Goal: Transaction & Acquisition: Purchase product/service

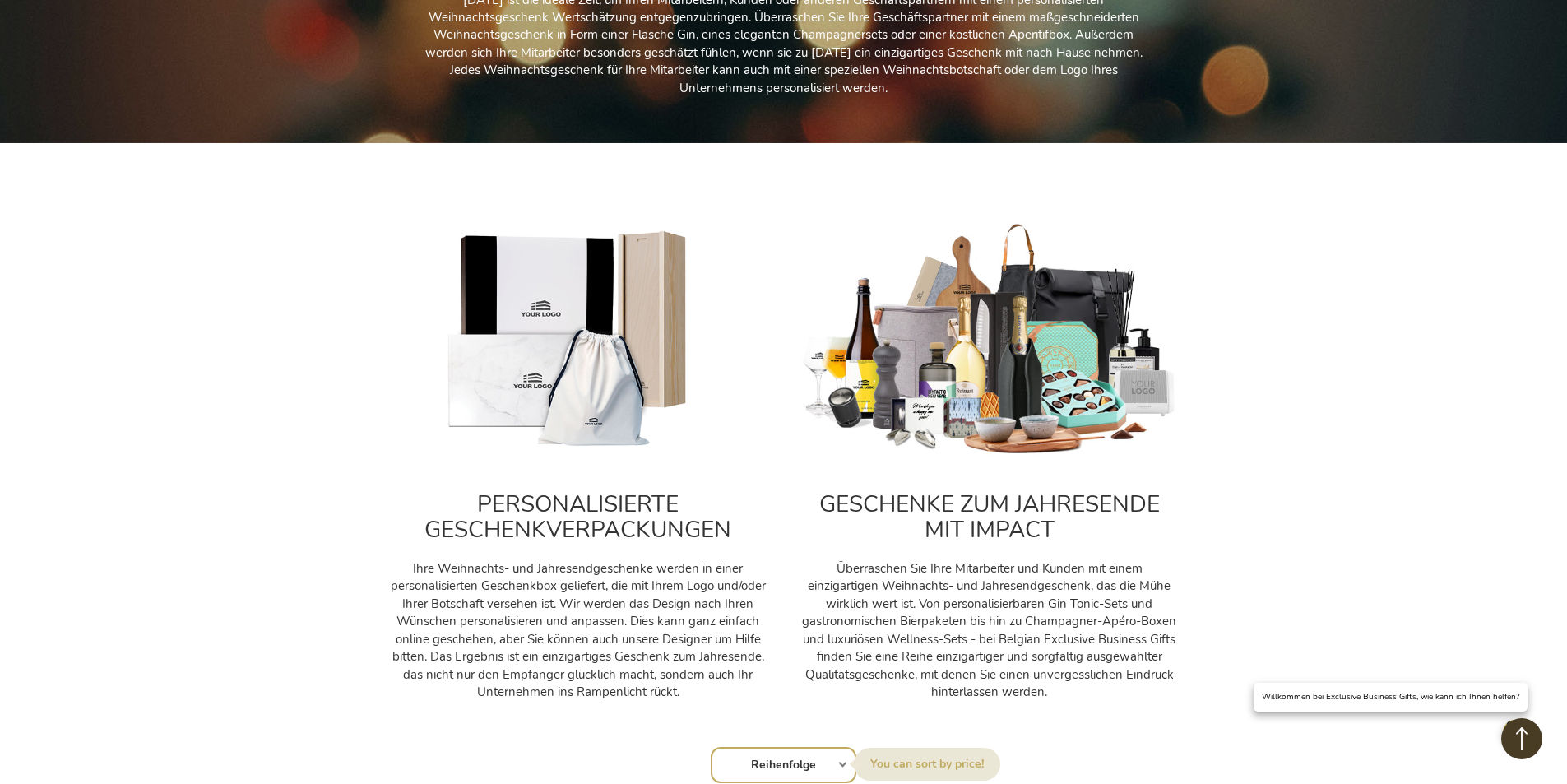
scroll to position [88, 0]
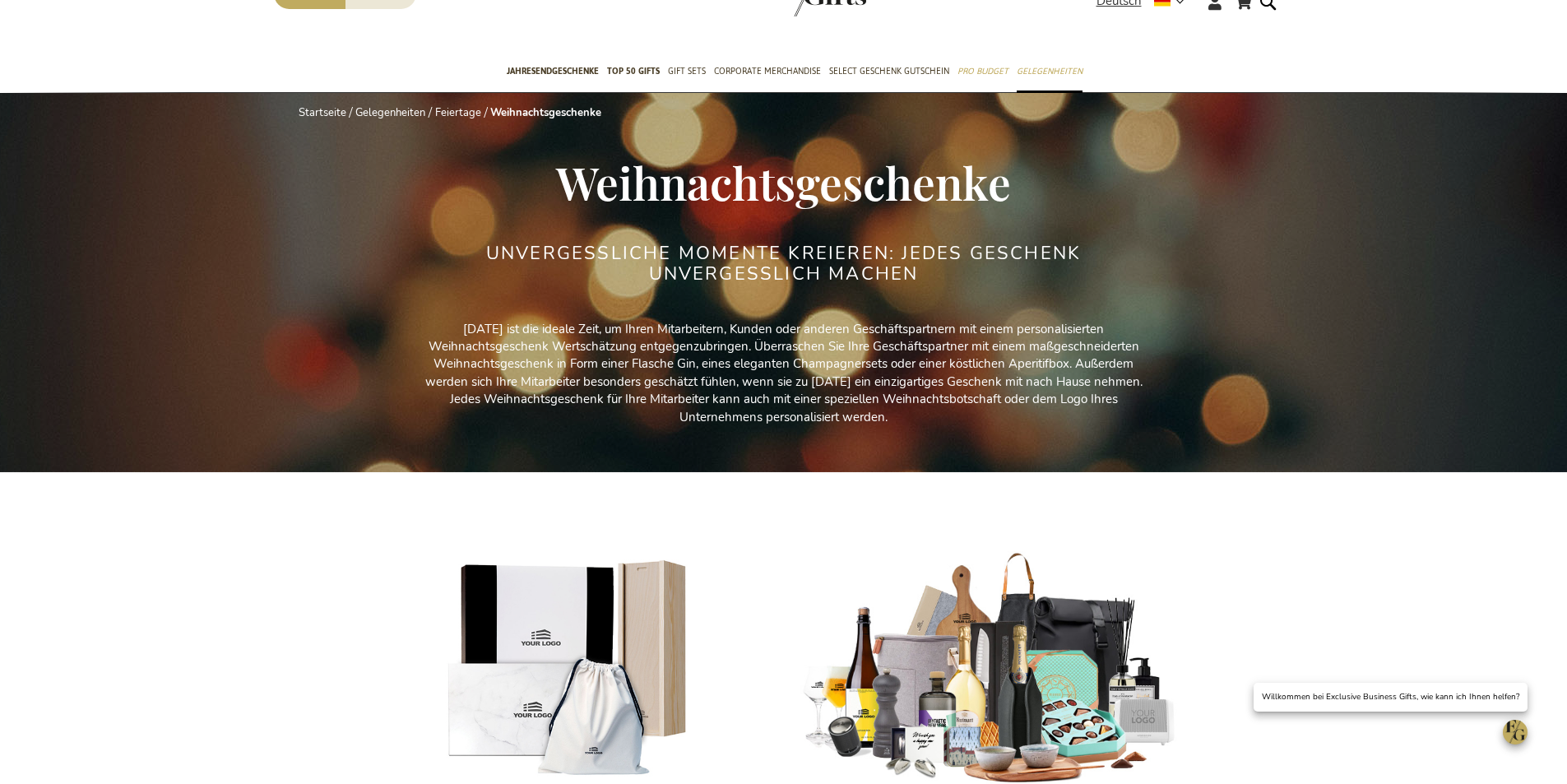
click at [435, 105] on link "Feiertage" at bounding box center [458, 112] width 46 height 15
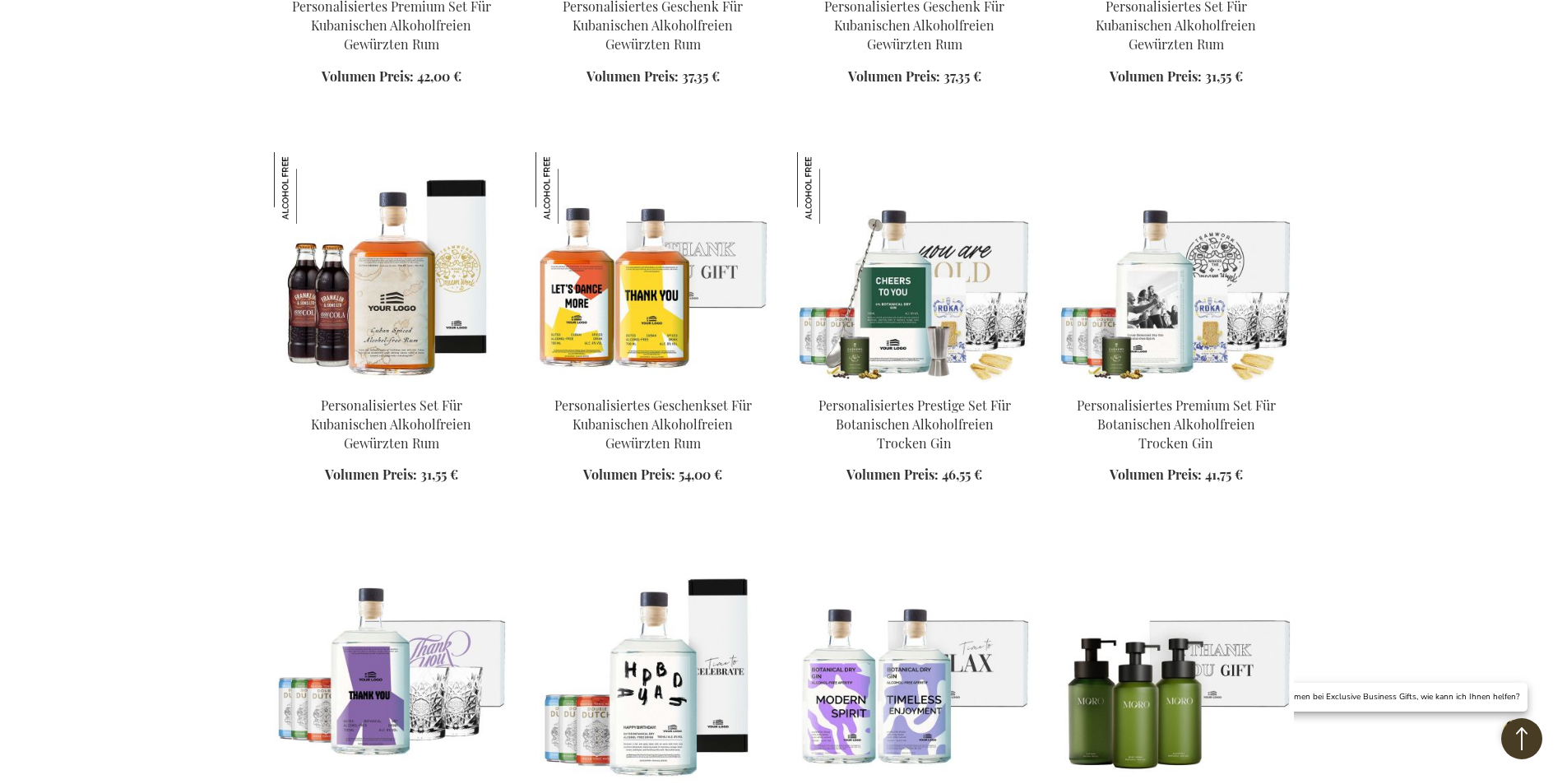
scroll to position [1917, 0]
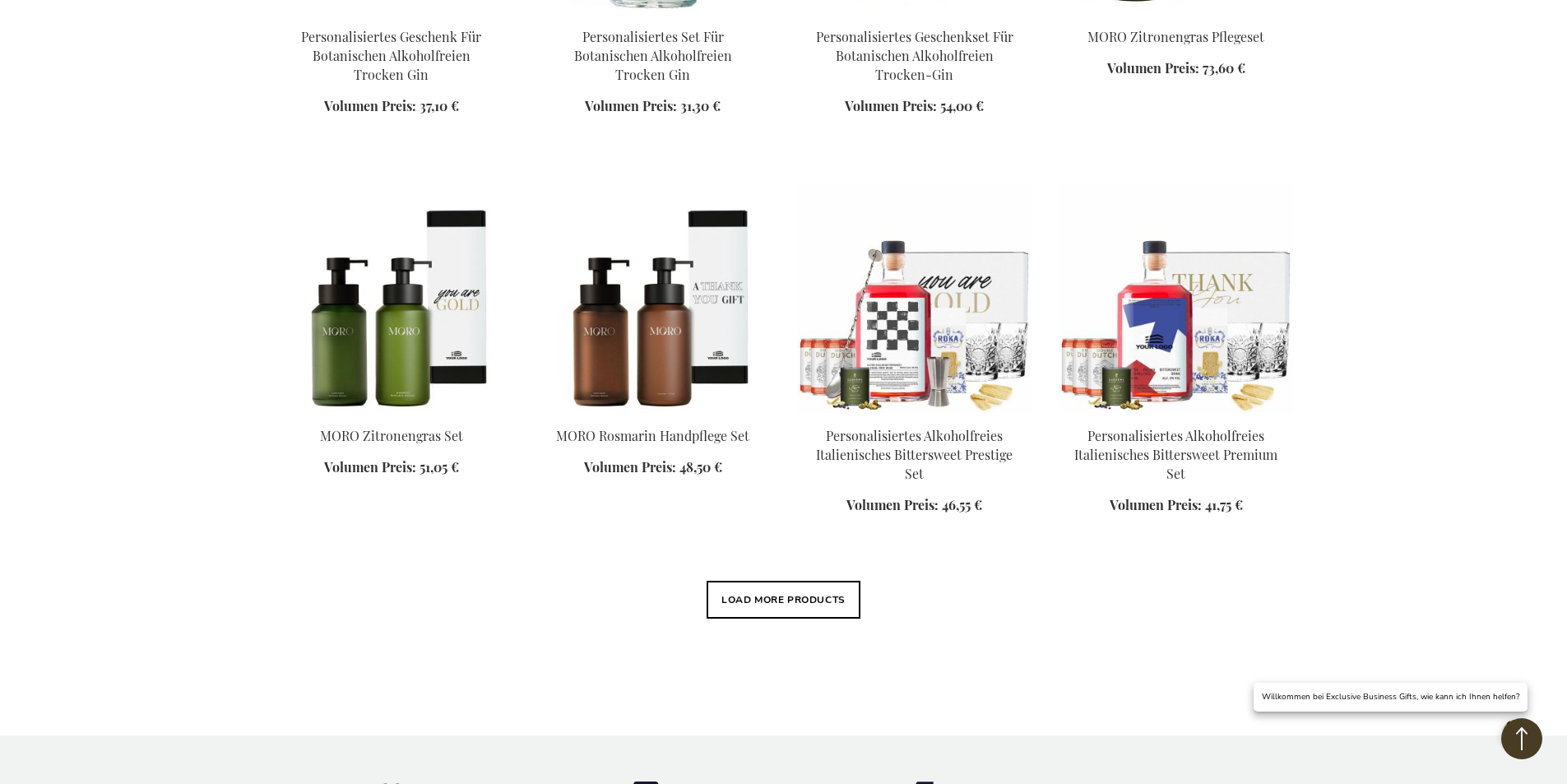
scroll to position [2183, 0]
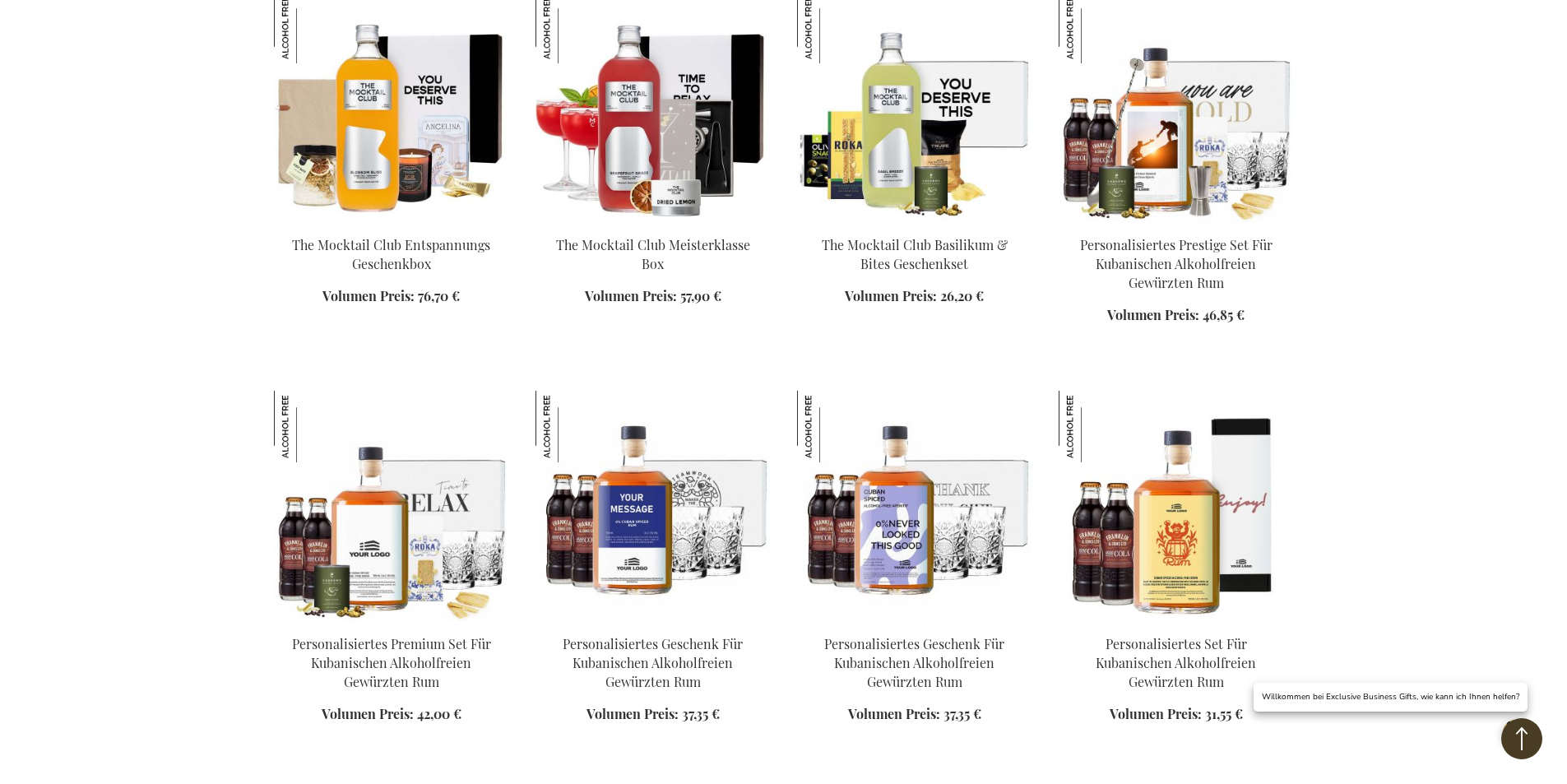
scroll to position [825, 0]
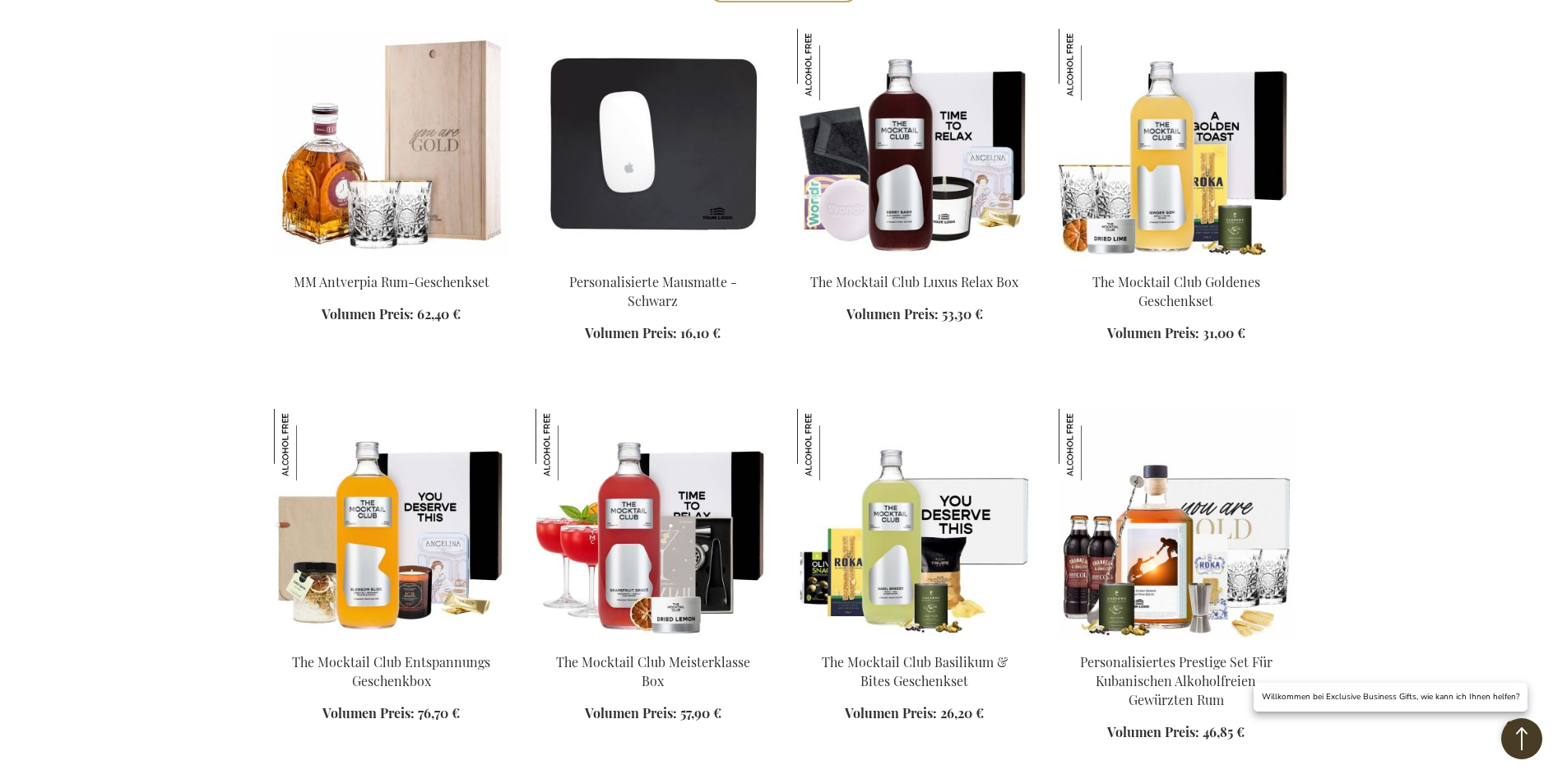
click at [274, 116] on img at bounding box center [391, 143] width 235 height 230
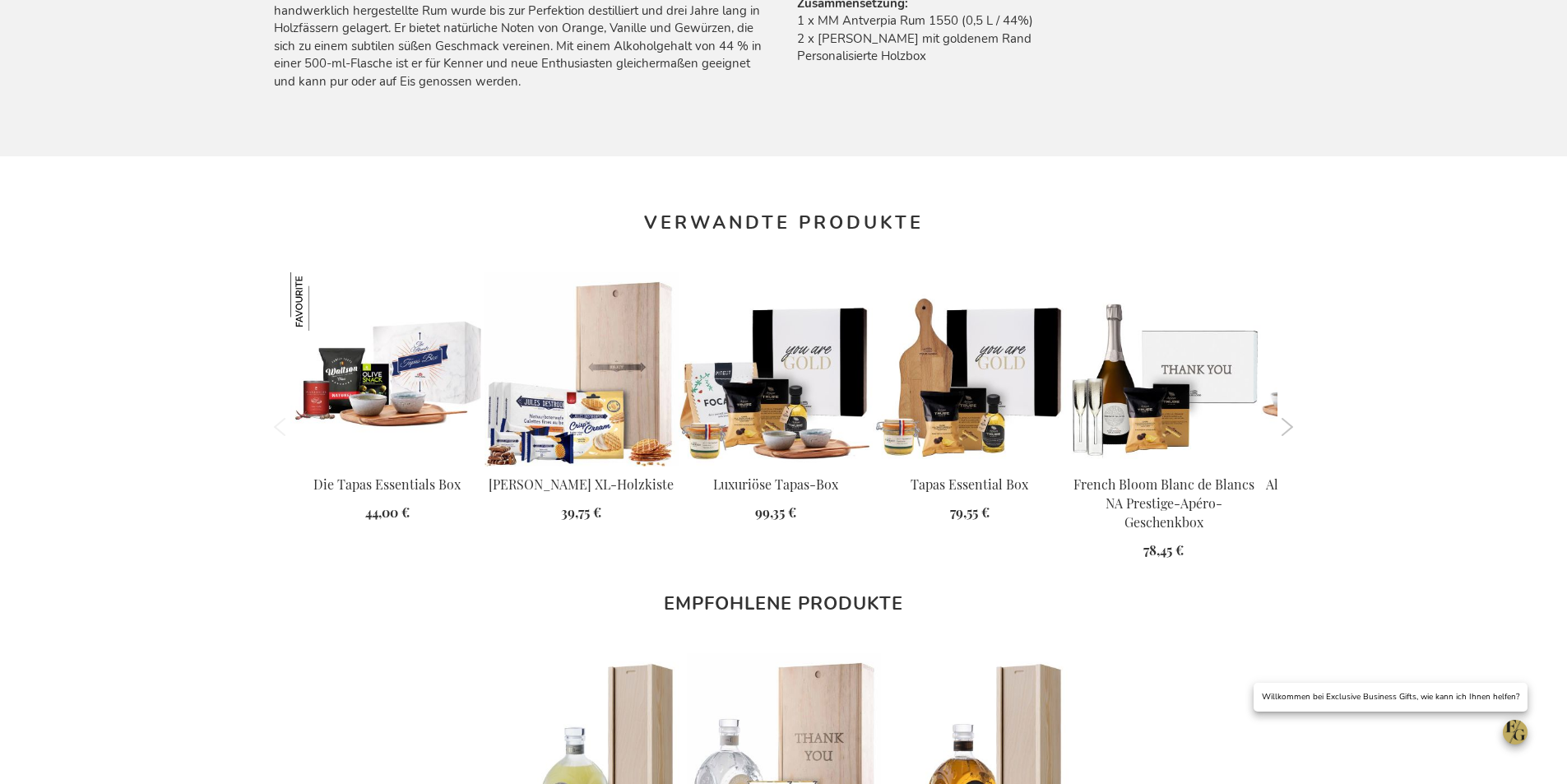
scroll to position [1279, 0]
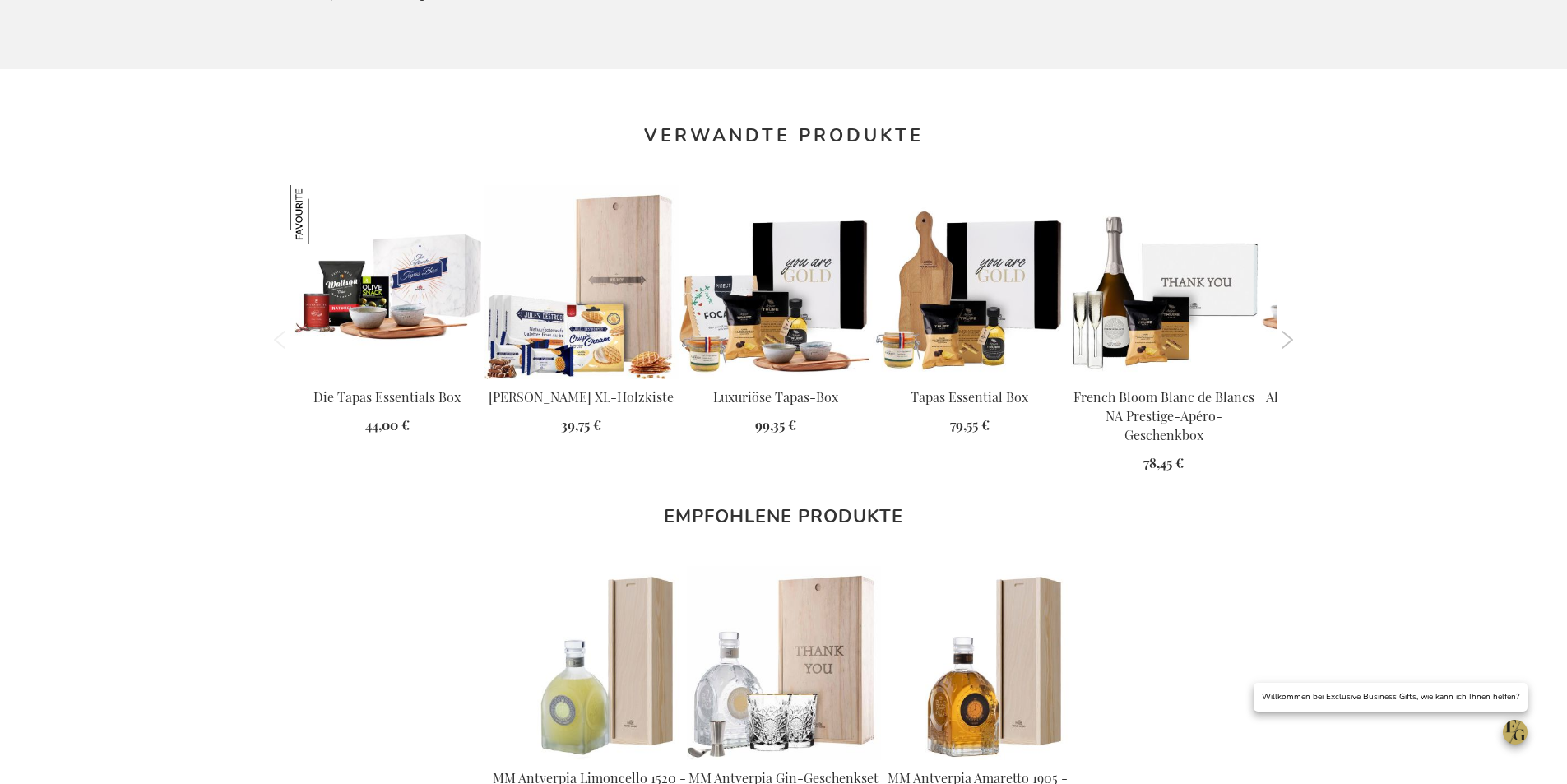
click at [714, 388] on link "Luxuriöse Tapas-Box" at bounding box center [777, 396] width 125 height 17
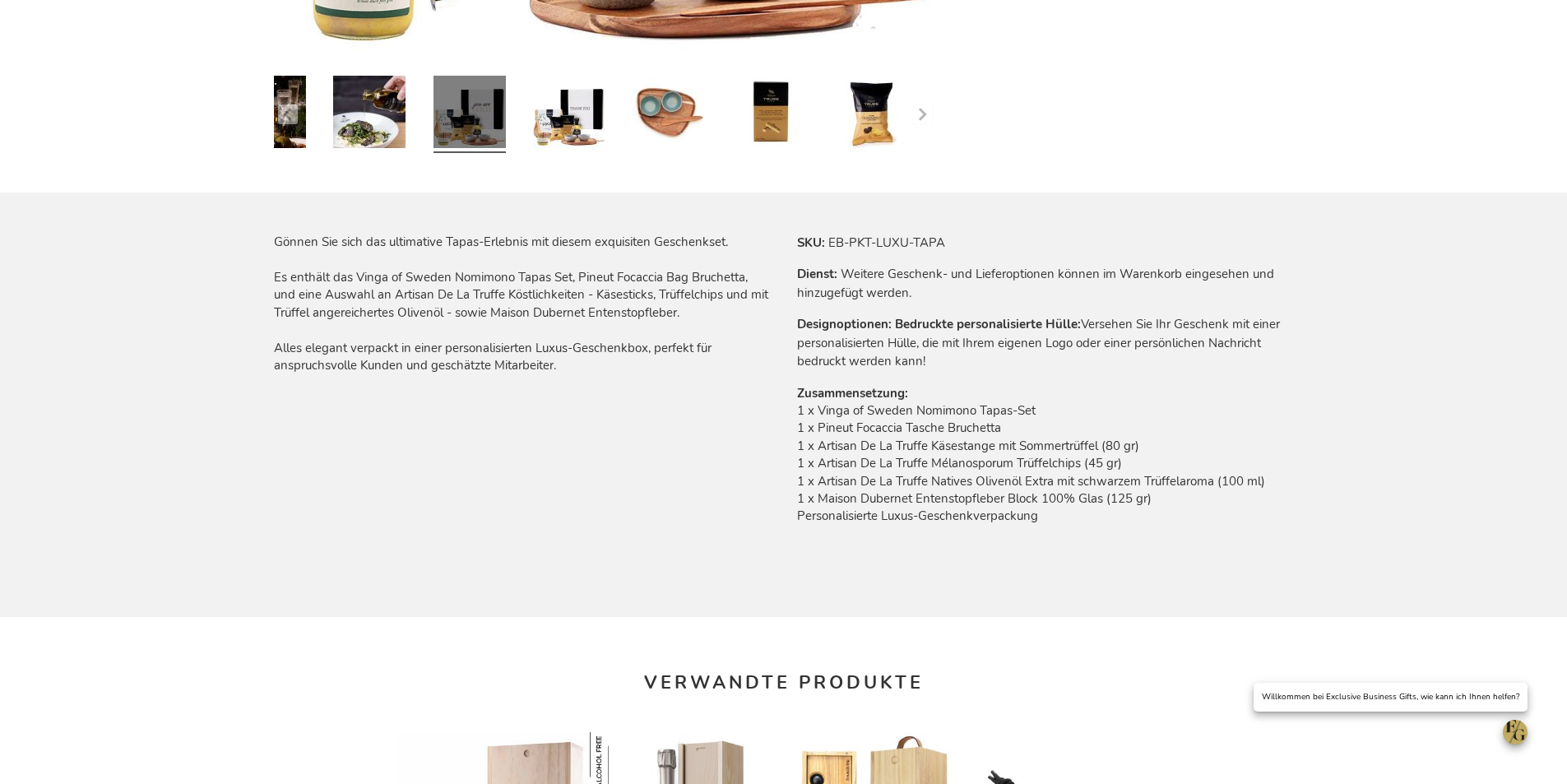
scroll to position [893, 0]
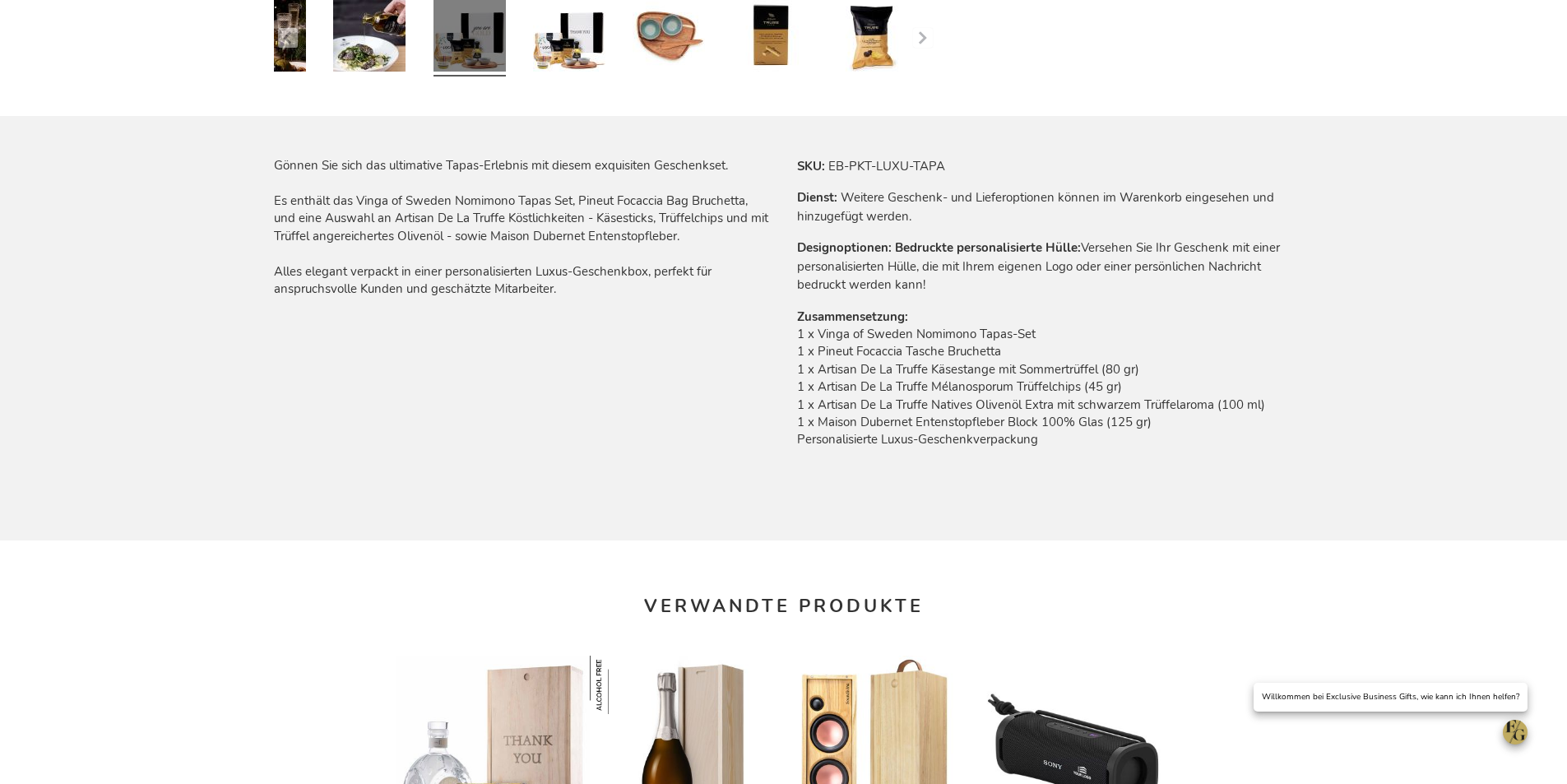
click at [513, 633] on html "The store will not work correctly when cookies are disabled. Mein Warenkorb Mei…" at bounding box center [784, 601] width 1567 height 2989
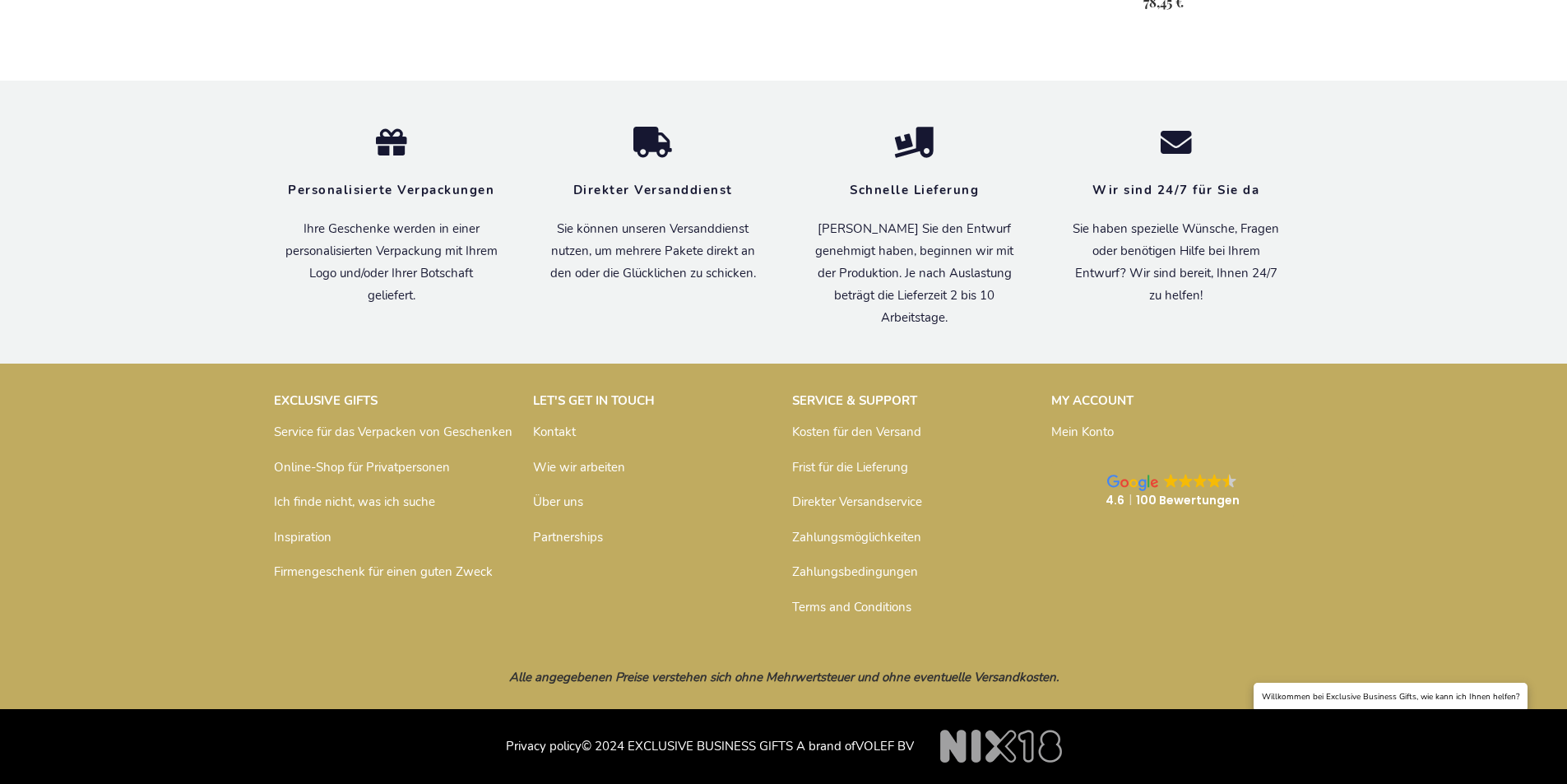
scroll to position [2383, 0]
